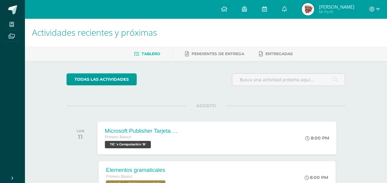
click at [258, 139] on div "Microsoft Publisher Tarjeta de invitación Primero Básico TIC´s Computación 'B' …" at bounding box center [218, 137] width 240 height 33
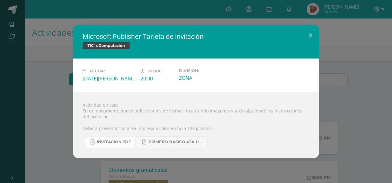
click at [127, 144] on span "INVITACION.pdf" at bounding box center [114, 142] width 34 height 5
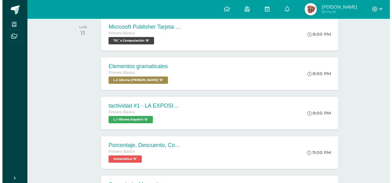
scroll to position [62, 0]
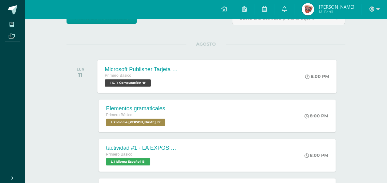
click at [219, 79] on div "Microsoft Publisher Tarjeta de invitación Primero Básico TIC´s Computación 'B' …" at bounding box center [218, 76] width 240 height 33
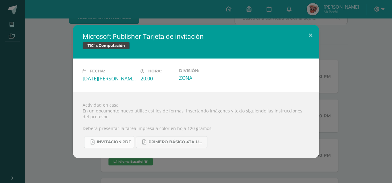
click at [124, 141] on span "INVITACION.pdf" at bounding box center [114, 142] width 34 height 5
